Goal: Task Accomplishment & Management: Use online tool/utility

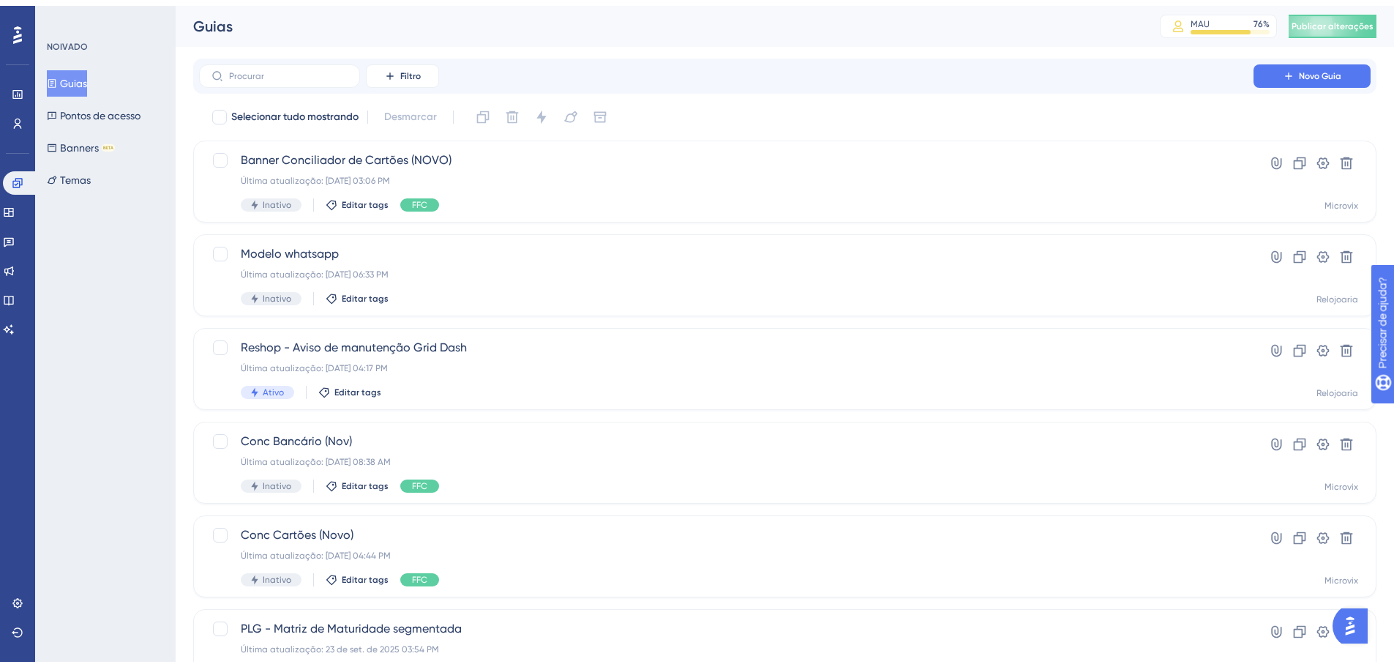
scroll to position [73, 0]
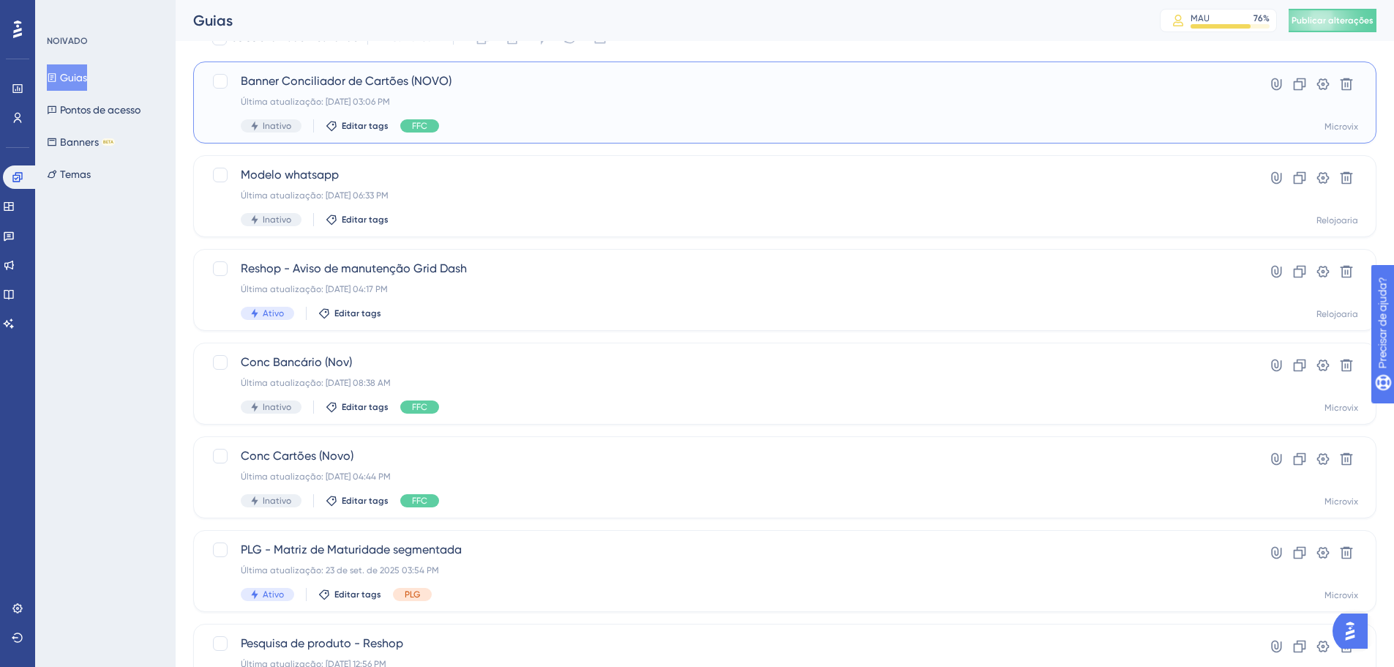
click at [845, 126] on div "Inativo Editar tags FFC" at bounding box center [726, 125] width 971 height 13
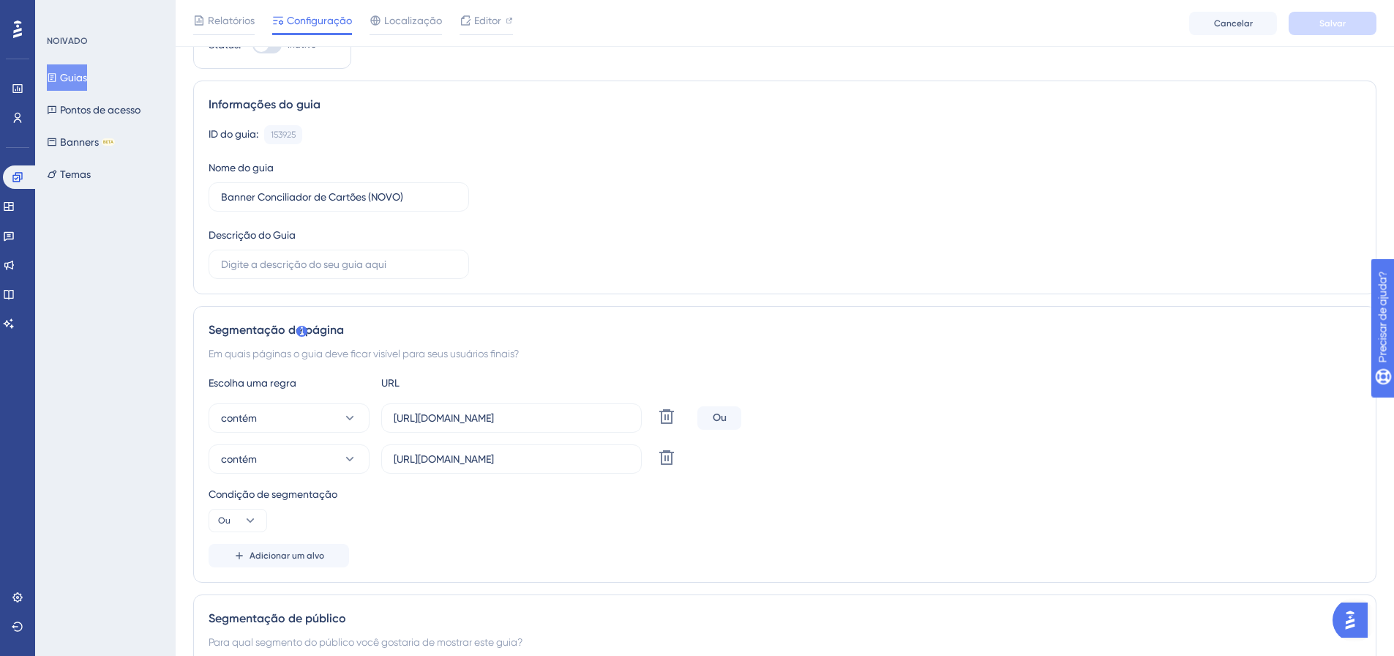
scroll to position [146, 0]
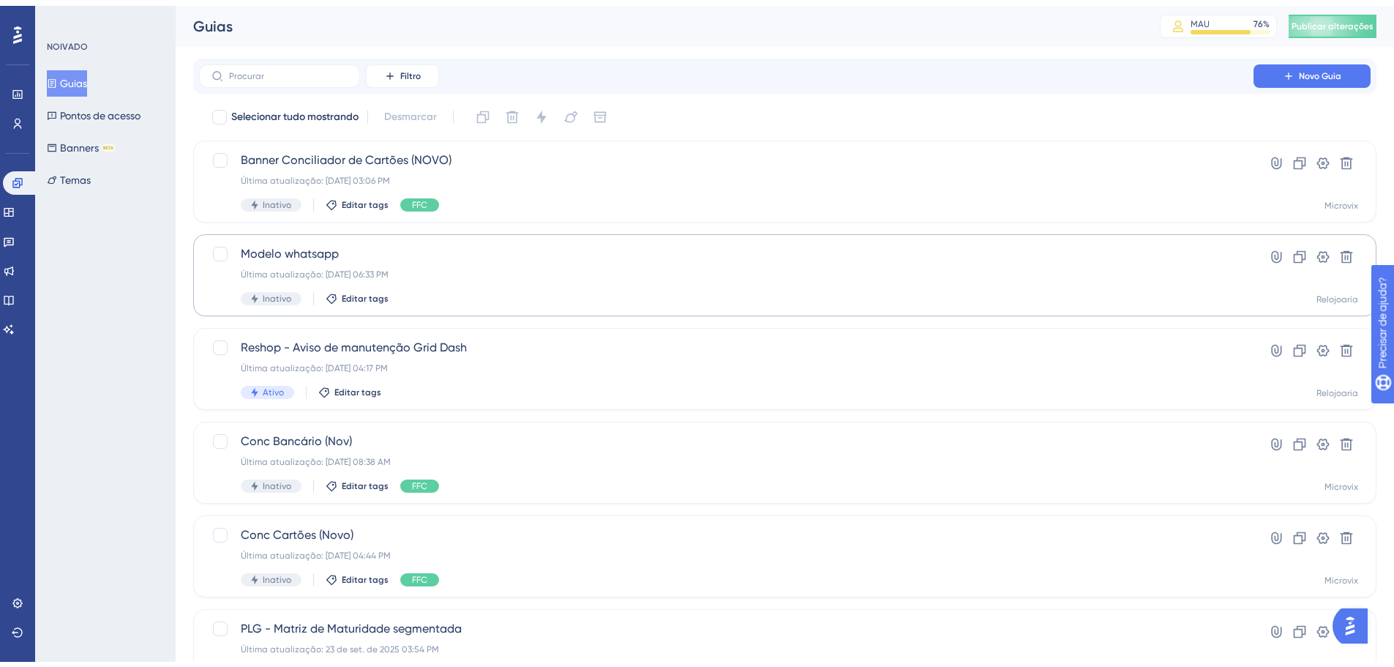
scroll to position [73, 0]
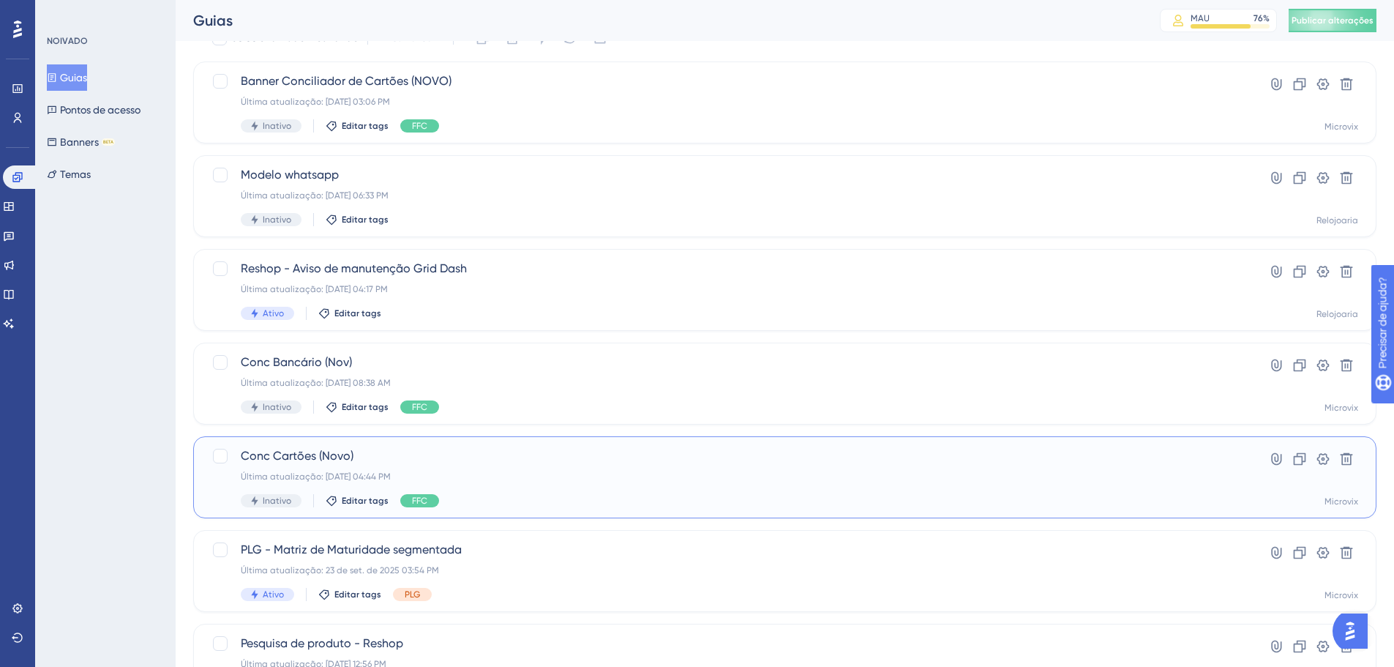
click at [651, 467] on div "Conc Cartões (Novo) Última atualização: [DATE] 04:44 PM Inativo Editar tags FFC" at bounding box center [726, 477] width 971 height 60
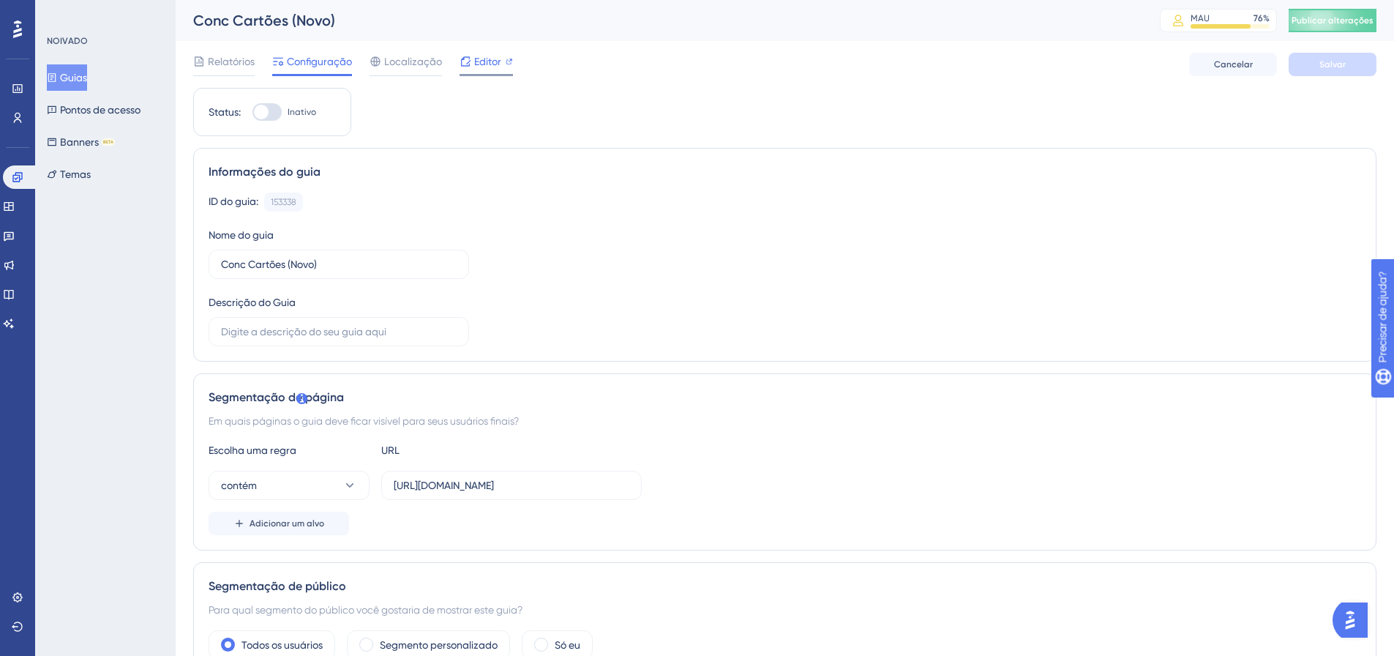
click at [510, 70] on div at bounding box center [509, 62] width 7 height 18
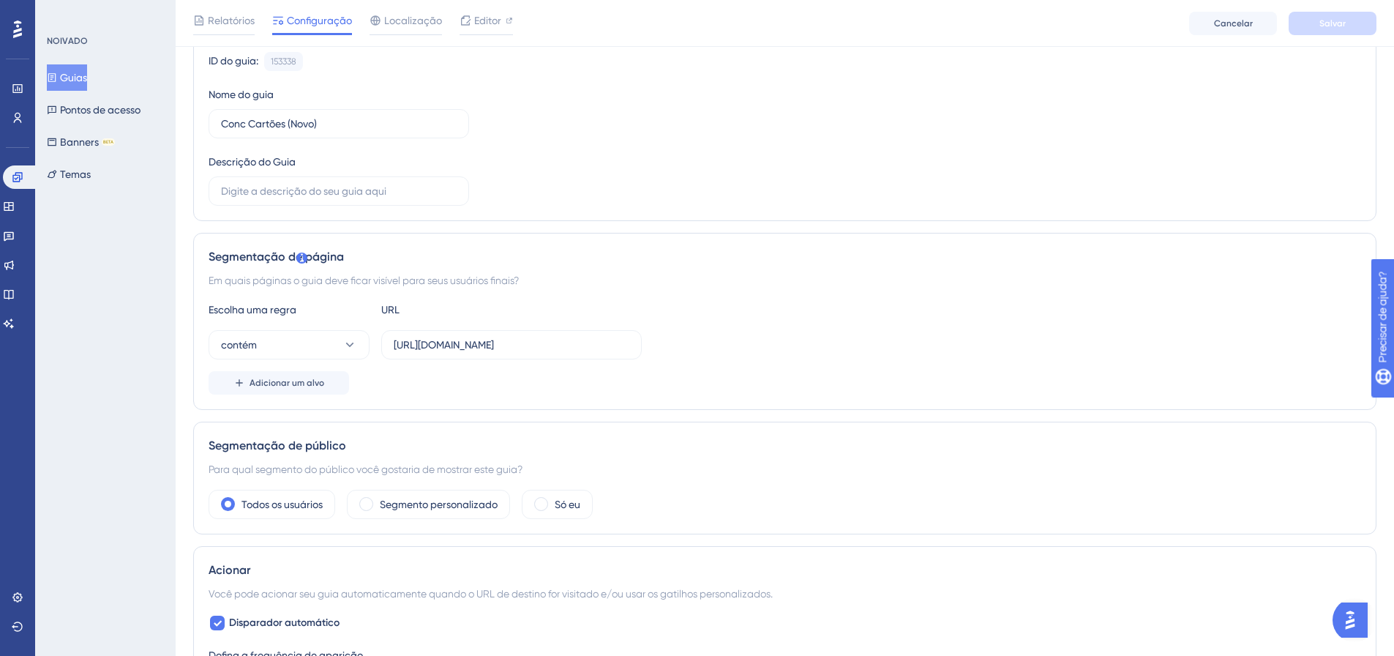
scroll to position [220, 0]
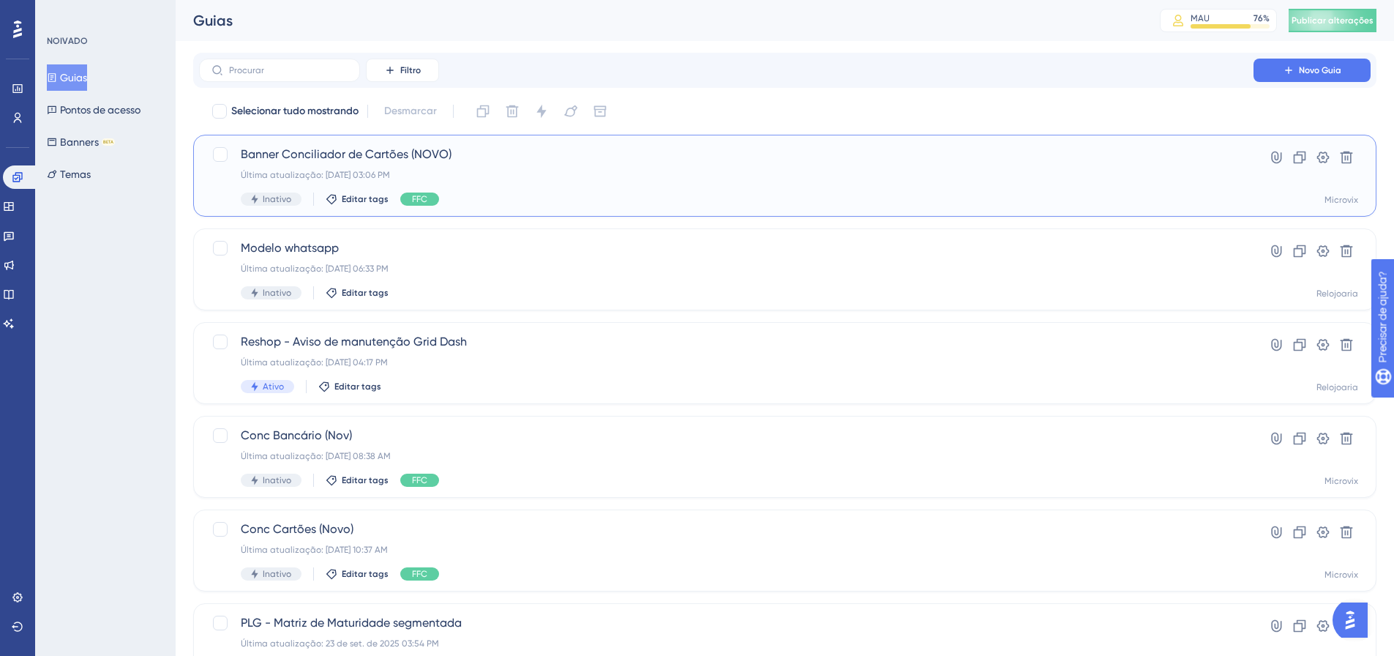
click at [622, 182] on div "Banner Conciliador de Cartões (NOVO) Última atualização: [DATE] 03:06 PM Inativ…" at bounding box center [726, 176] width 971 height 60
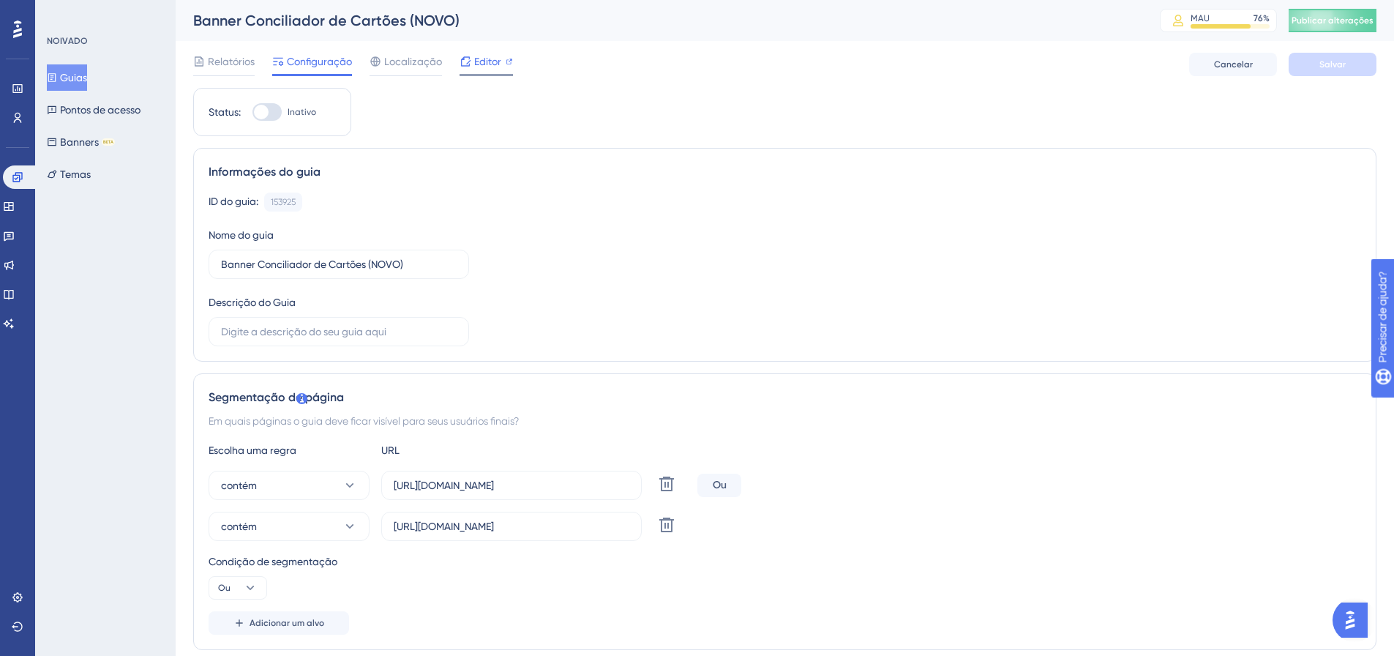
click at [477, 58] on font "Editor" at bounding box center [487, 62] width 27 height 12
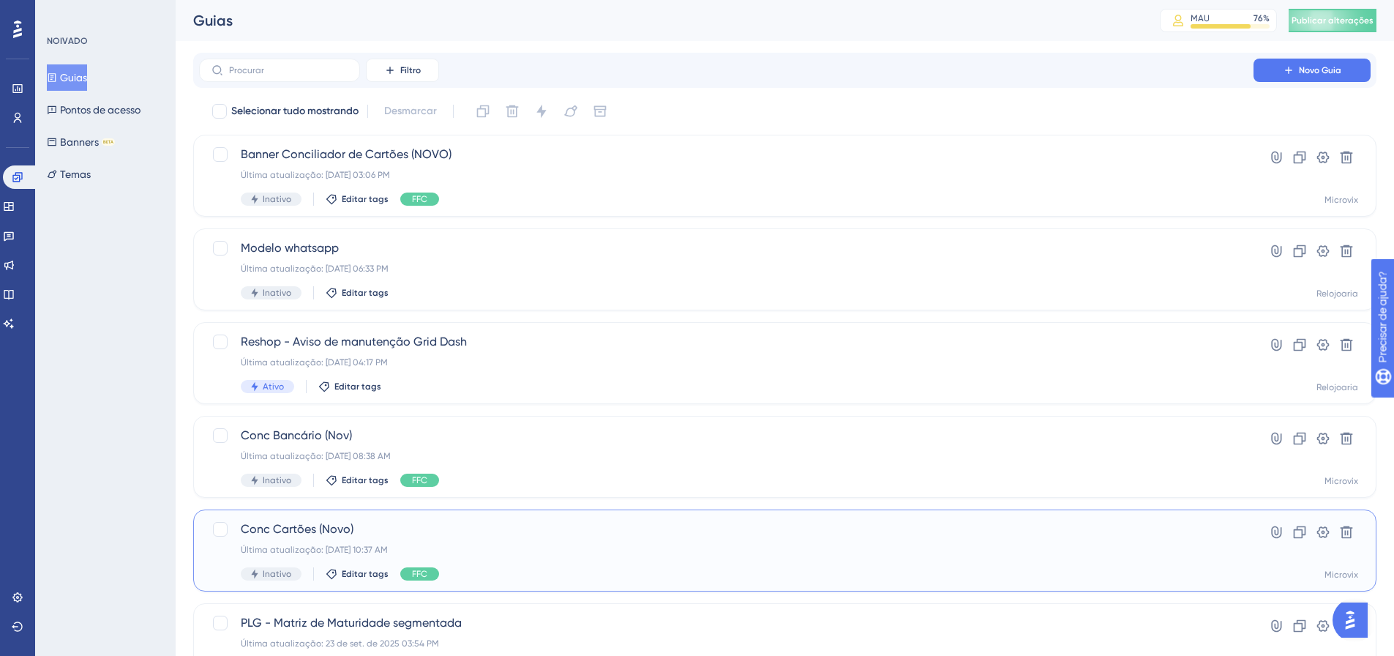
click at [715, 533] on span "Conc Cartões (Novo)" at bounding box center [726, 529] width 971 height 18
